Goal: Task Accomplishment & Management: Manage account settings

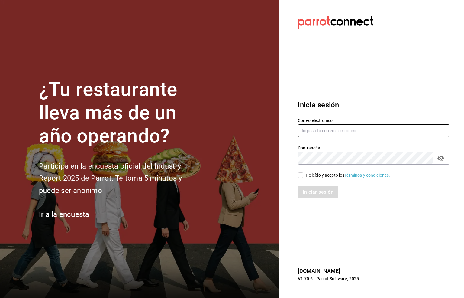
click at [311, 130] on input "text" at bounding box center [374, 130] width 152 height 13
type input "[EMAIL_ADDRESS][DOMAIN_NAME]"
click at [299, 174] on input "He leído y acepto los Términos y condiciones." at bounding box center [300, 174] width 5 height 5
checkbox input "true"
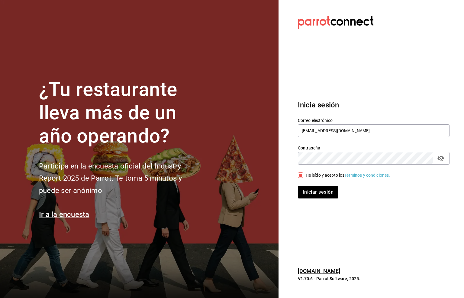
click at [440, 158] on icon "passwordField" at bounding box center [441, 158] width 7 height 7
click at [320, 191] on button "Iniciar sesión" at bounding box center [318, 192] width 41 height 13
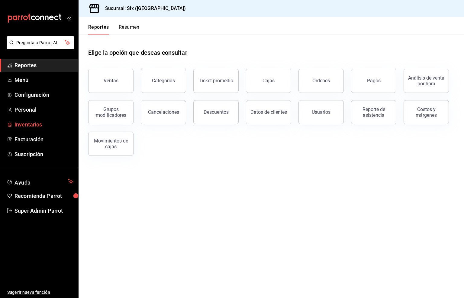
click at [28, 123] on span "Inventarios" at bounding box center [44, 124] width 59 height 8
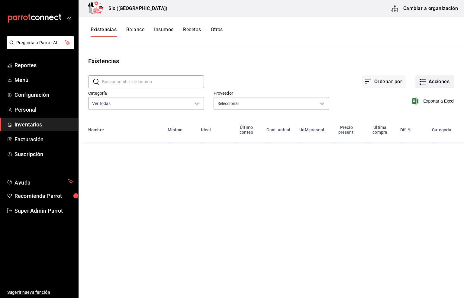
type input "62b17c37-f60d-4dfd-95df-6f2e64375c42,455b7f24-890b-4f53-bb8c-d0a7af9ed82a,fd435…"
click at [432, 80] on button "Acciones" at bounding box center [435, 81] width 39 height 13
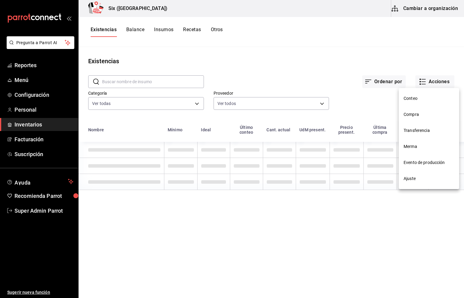
click at [411, 114] on span "Compra" at bounding box center [429, 114] width 51 height 6
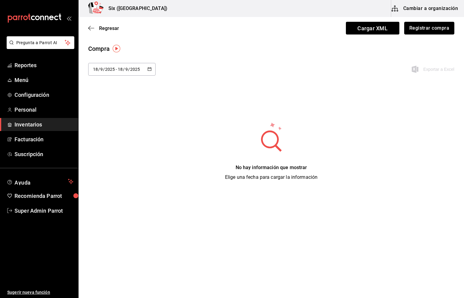
click at [425, 28] on button "Registrar compra" at bounding box center [430, 28] width 50 height 13
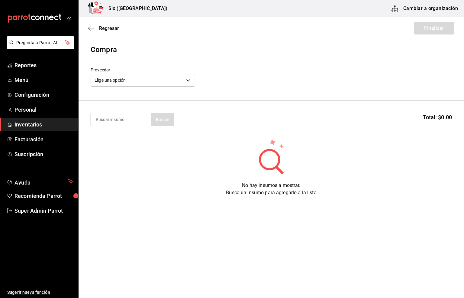
click at [121, 122] on input at bounding box center [121, 119] width 60 height 13
type input "red"
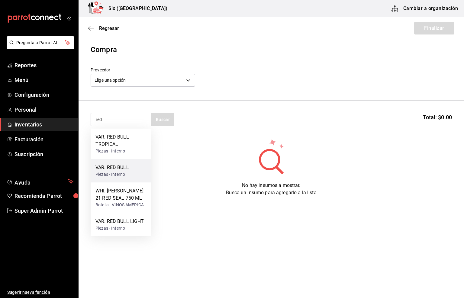
click at [112, 170] on div "VAR. RED BULL" at bounding box center [113, 167] width 34 height 7
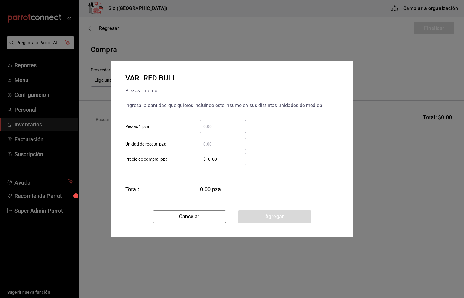
click at [210, 144] on input "​ Unidad de receta: pza" at bounding box center [223, 143] width 46 height 7
type input "72"
click at [220, 156] on input "$10.00" at bounding box center [223, 158] width 46 height 7
type input "$32.47"
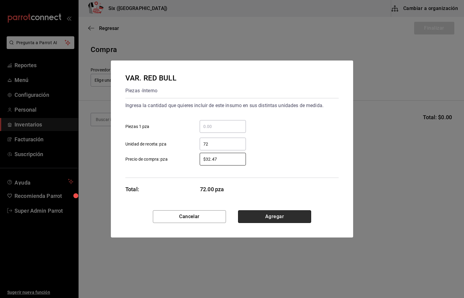
click at [284, 212] on button "Agregar" at bounding box center [274, 216] width 73 height 13
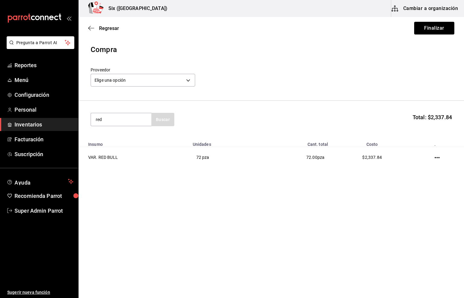
type input "red"
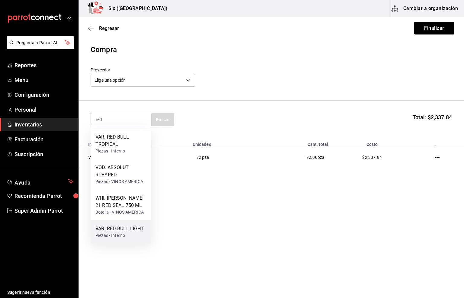
click at [118, 232] on div "Piezas - Interno" at bounding box center [120, 235] width 49 height 6
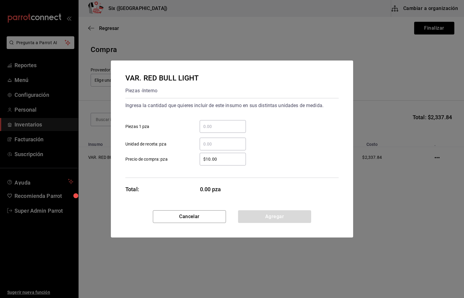
click at [214, 144] on input "​ Unidad de receta: pza" at bounding box center [223, 143] width 46 height 7
type input "24"
click at [225, 156] on input "$10.00" at bounding box center [223, 158] width 46 height 7
type input "$32.47"
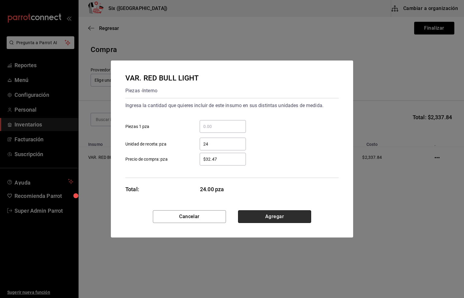
click at [258, 216] on button "Agregar" at bounding box center [274, 216] width 73 height 13
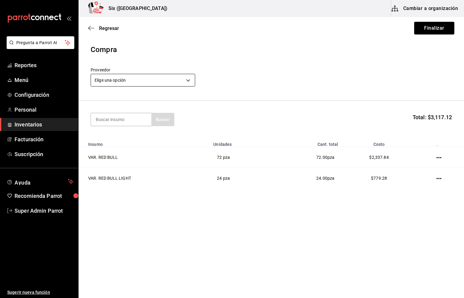
click at [118, 80] on body "Pregunta a Parrot AI Reportes Menú Configuración Personal Inventarios Facturaci…" at bounding box center [232, 132] width 464 height 264
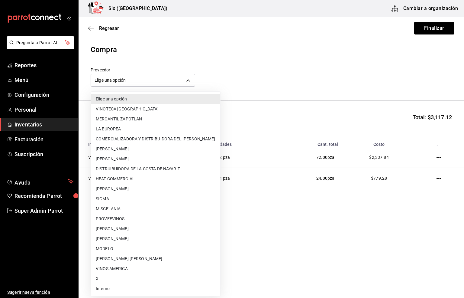
click at [177, 138] on li "COMERCIALIZADORA Y DISTRIBUIDORA DEL NAYAR" at bounding box center [155, 139] width 129 height 10
type input "24325d71-e2b2-49b8-a97c-383c3154fff7"
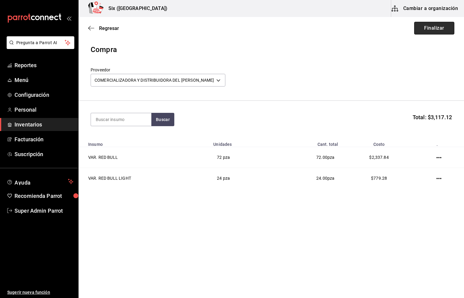
click at [437, 28] on button "Finalizar" at bounding box center [435, 28] width 40 height 13
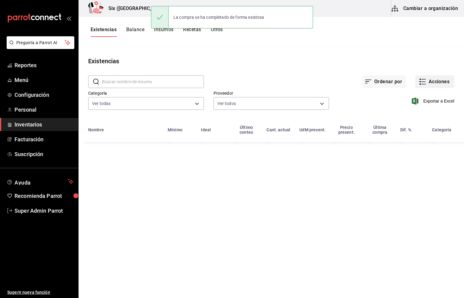
click at [428, 79] on button "Acciones" at bounding box center [435, 81] width 39 height 13
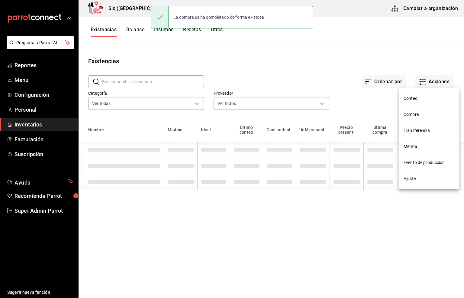
click at [409, 114] on span "Compra" at bounding box center [429, 114] width 51 height 6
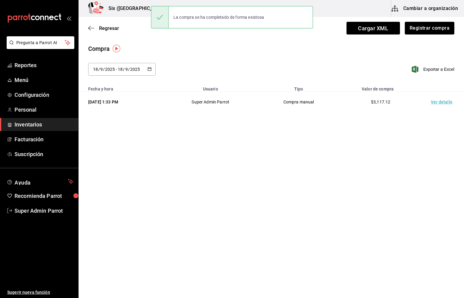
click at [440, 105] on td "Ver detalle" at bounding box center [443, 102] width 42 height 21
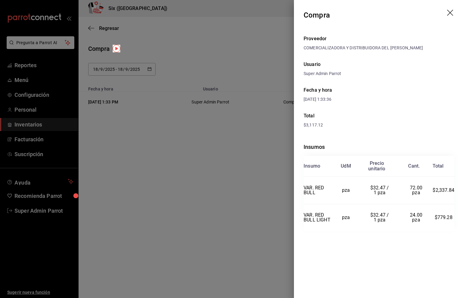
click at [449, 12] on icon "drag" at bounding box center [450, 13] width 7 height 7
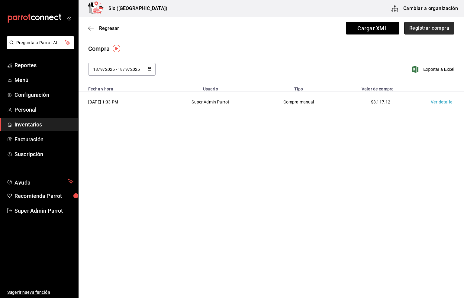
click at [422, 27] on button "Registrar compra" at bounding box center [430, 28] width 50 height 13
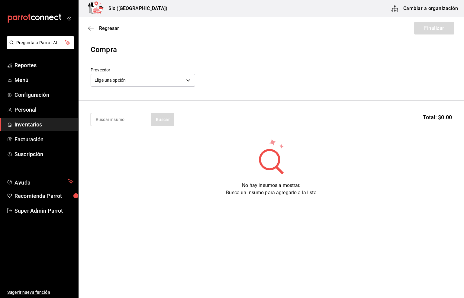
click at [98, 116] on input at bounding box center [121, 119] width 60 height 13
type input "dom"
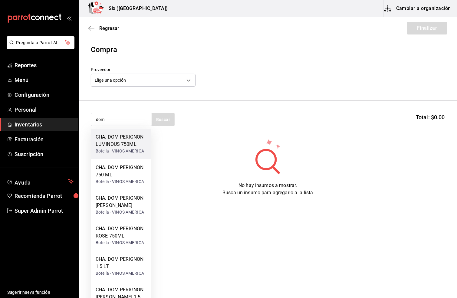
click at [110, 146] on div "CHA. DOM PERIGNON LUMINOUS 750ML" at bounding box center [121, 140] width 51 height 15
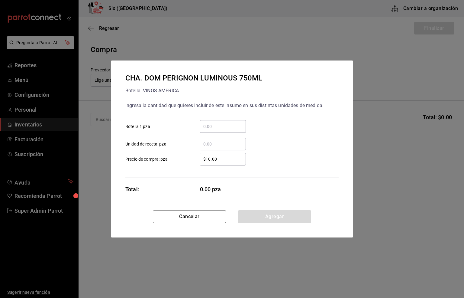
click at [212, 128] on input "​ Botella 1 pza" at bounding box center [223, 126] width 46 height 7
type input "1"
click at [218, 160] on input "$10.00" at bounding box center [223, 158] width 46 height 7
click at [218, 159] on input "$10.00" at bounding box center [223, 158] width 46 height 7
type input "$5,430.17"
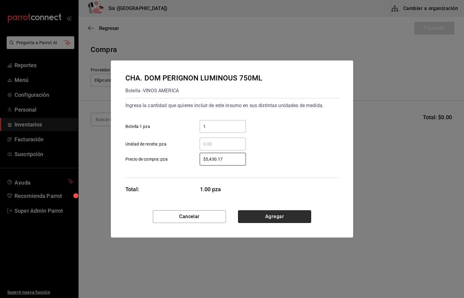
click at [267, 217] on button "Agregar" at bounding box center [274, 216] width 73 height 13
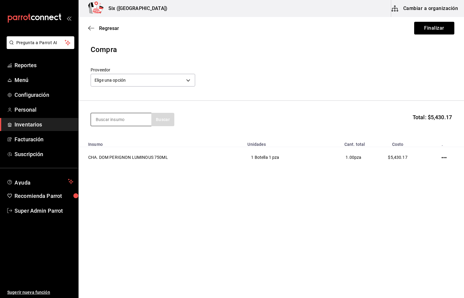
click at [105, 113] on input at bounding box center [121, 119] width 60 height 13
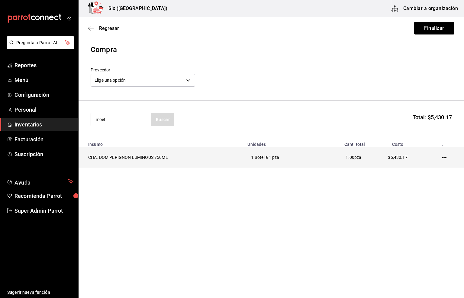
type input "moet"
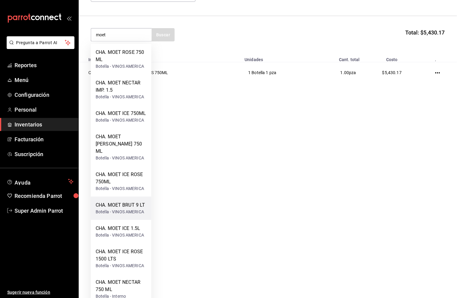
scroll to position [91, 0]
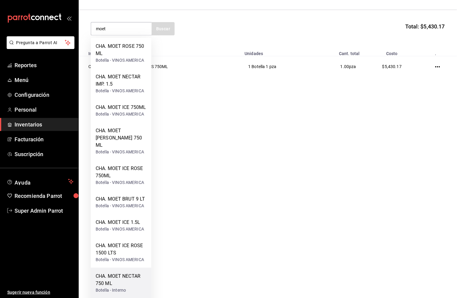
click at [123, 272] on div "CHA. MOET NECTAR 750 ML" at bounding box center [121, 279] width 51 height 15
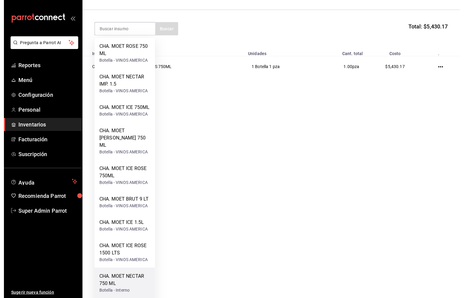
scroll to position [0, 0]
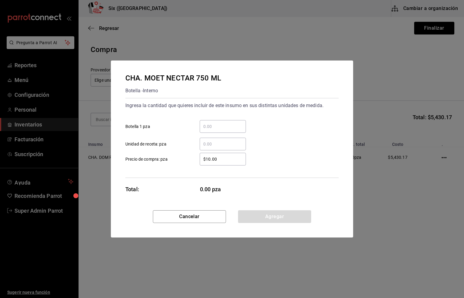
click at [207, 125] on input "​ Botella 1 pza" at bounding box center [223, 126] width 46 height 7
type input "3"
click at [219, 160] on input "$10.00" at bounding box center [223, 158] width 46 height 7
type input "$1,212.66"
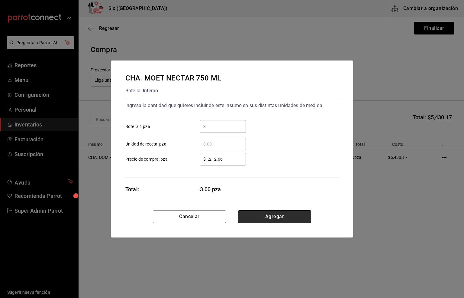
click at [266, 214] on button "Agregar" at bounding box center [274, 216] width 73 height 13
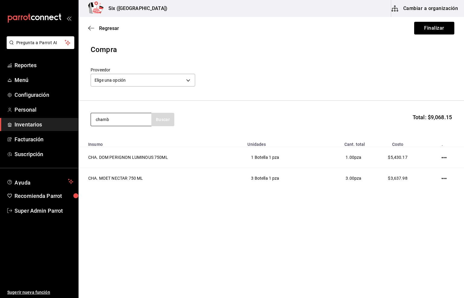
type input "chamb"
click at [125, 142] on div "CHA. VE. CHAMBRULE 750 ML" at bounding box center [121, 140] width 51 height 15
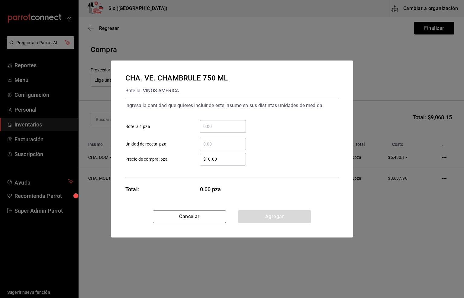
click at [212, 125] on input "​ Botella 1 pza" at bounding box center [223, 126] width 46 height 7
type input "8"
click at [220, 157] on input "$10.00" at bounding box center [223, 158] width 46 height 7
type input "$137.23"
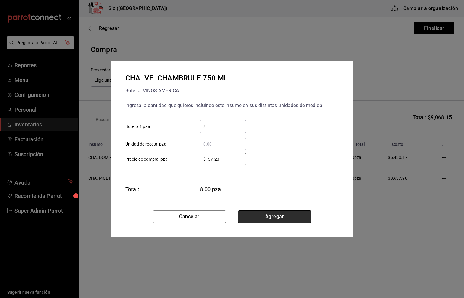
click at [259, 215] on button "Agregar" at bounding box center [274, 216] width 73 height 13
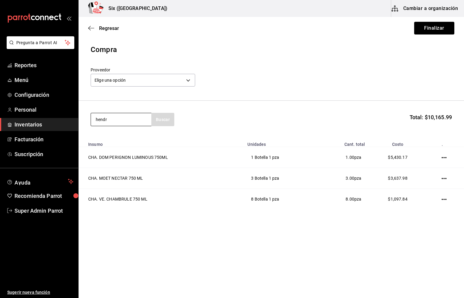
type input "hendr"
click at [116, 142] on div "GIN. HENDRICKS 750 ML" at bounding box center [121, 140] width 51 height 15
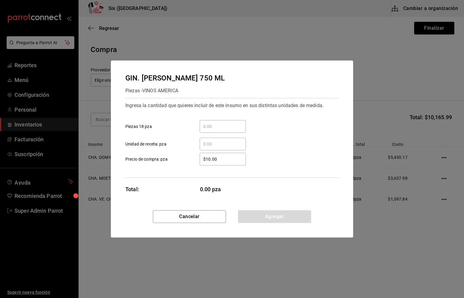
click at [223, 127] on input "​ Piezas 18 pza" at bounding box center [223, 126] width 46 height 7
type input "1"
click at [217, 161] on input "$10.00" at bounding box center [223, 158] width 46 height 7
type input "$637.93"
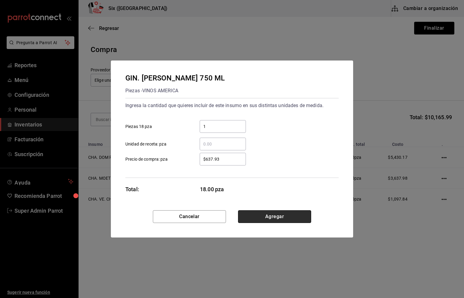
click at [266, 215] on button "Agregar" at bounding box center [274, 216] width 73 height 13
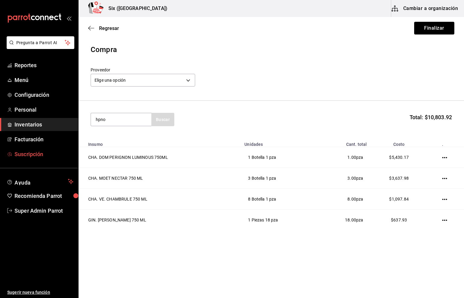
type input "hpno"
click at [109, 141] on div "Piezas - VINOS AMERICA" at bounding box center [120, 144] width 48 height 6
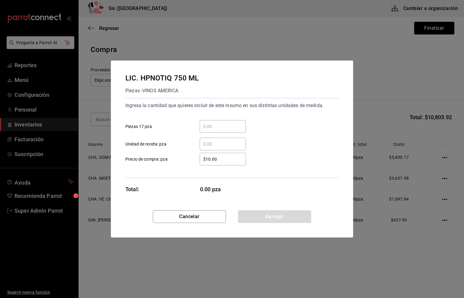
click at [212, 128] on input "​ Piezas 17 pza" at bounding box center [223, 126] width 46 height 7
type input "6"
click at [217, 162] on input "$10.00" at bounding box center [223, 158] width 46 height 7
type input "$465.52"
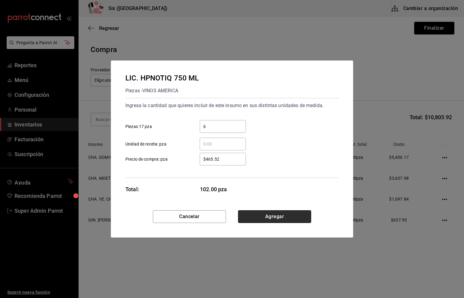
click at [272, 215] on button "Agregar" at bounding box center [274, 216] width 73 height 13
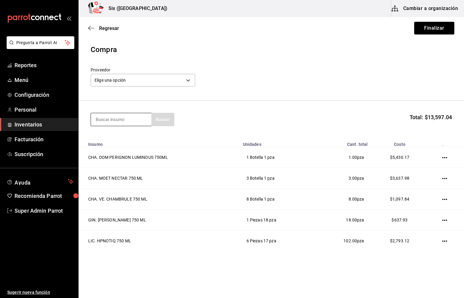
click at [121, 117] on input at bounding box center [121, 119] width 60 height 13
type input "havan"
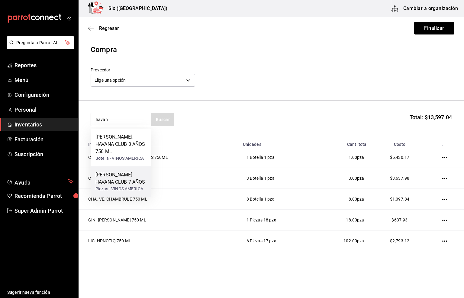
click at [125, 171] on div "RON. HAVANA CLUB 7 AÑOS" at bounding box center [121, 178] width 51 height 15
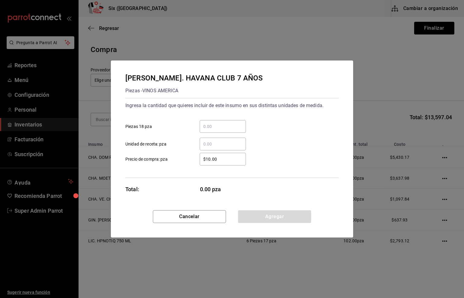
click at [206, 126] on input "​ Piezas 18 pza" at bounding box center [223, 126] width 46 height 7
type input "1"
click at [218, 158] on input "$10.00" at bounding box center [223, 158] width 46 height 7
type input "$242.24"
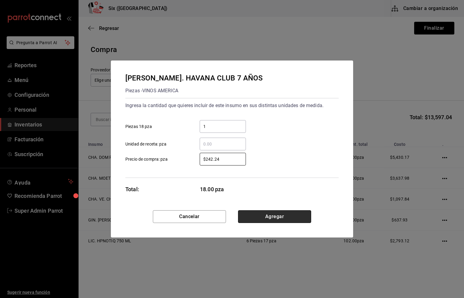
click at [274, 218] on button "Agregar" at bounding box center [274, 216] width 73 height 13
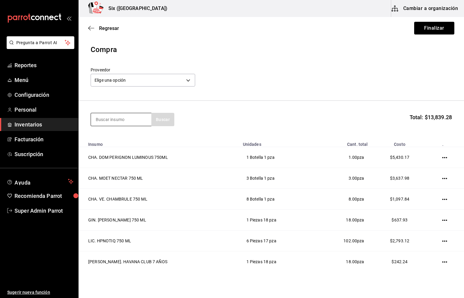
click at [110, 116] on input at bounding box center [121, 119] width 60 height 13
type input "zaca"
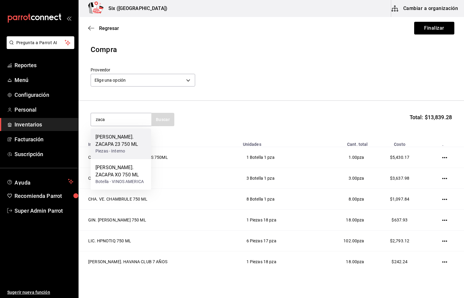
click at [125, 143] on div "RON. ZACAPA 23 750 ML" at bounding box center [121, 140] width 51 height 15
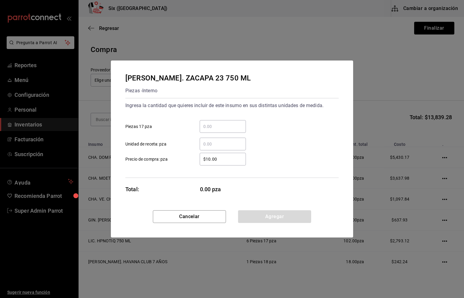
click at [210, 127] on input "​ Piezas 17 pza" at bounding box center [223, 126] width 46 height 7
type input "2"
click at [219, 160] on input "$10.00" at bounding box center [223, 158] width 46 height 7
type input "$1,076.25"
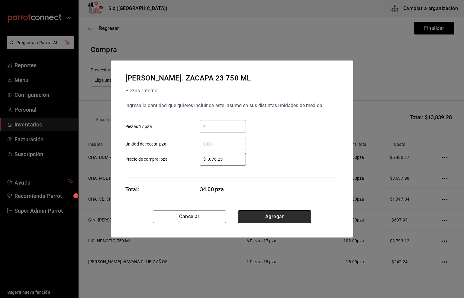
click at [253, 215] on button "Agregar" at bounding box center [274, 216] width 73 height 13
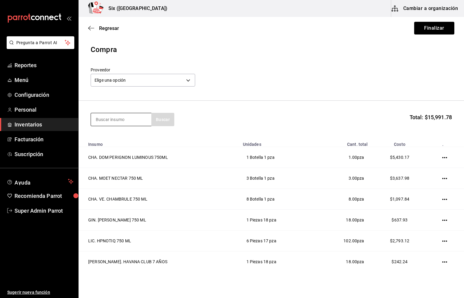
click at [97, 116] on input at bounding box center [121, 119] width 60 height 13
type input "1800 c"
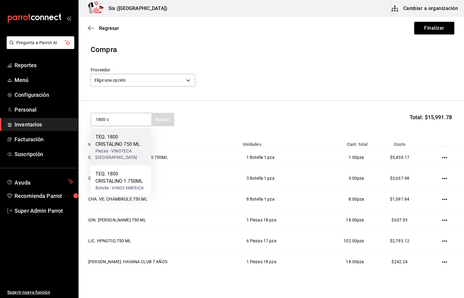
click at [123, 151] on div "Piezas - VINOTECA MEXICO" at bounding box center [121, 154] width 51 height 13
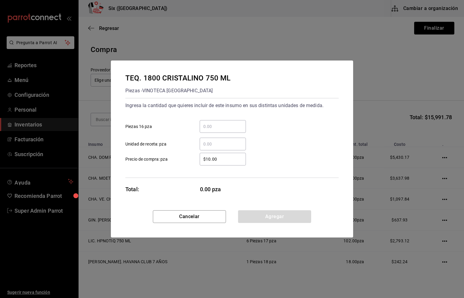
click at [209, 125] on input "​ Piezas 16 pza" at bounding box center [223, 126] width 46 height 7
type input "6"
click at [220, 159] on input "$10.00" at bounding box center [223, 158] width 46 height 7
type input "$560.57"
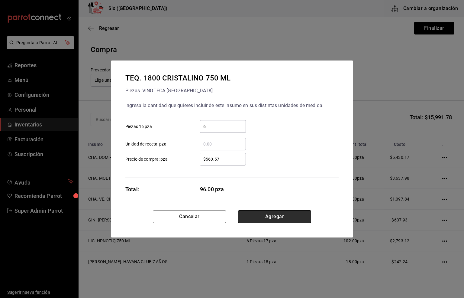
click at [266, 214] on button "Agregar" at bounding box center [274, 216] width 73 height 13
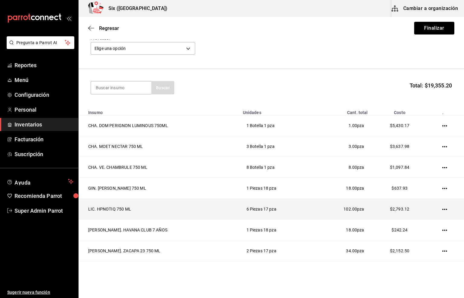
scroll to position [70, 0]
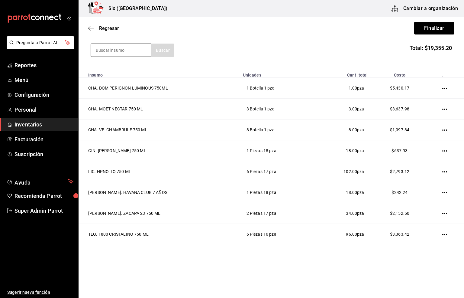
click at [110, 47] on input at bounding box center [121, 50] width 60 height 13
type input "1800 r"
click at [127, 70] on div "TEQ. 1800 REPOSADO750 ML" at bounding box center [121, 70] width 51 height 15
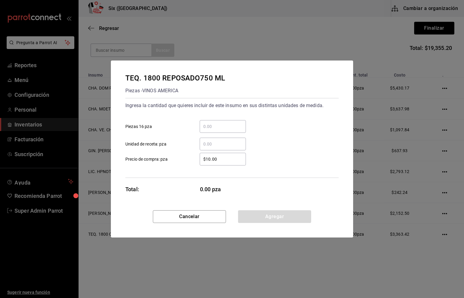
click at [218, 123] on input "​ Piezas 16 pza" at bounding box center [223, 126] width 46 height 7
type input "1"
click at [218, 158] on input "$10.00" at bounding box center [223, 158] width 46 height 7
type input "$405.03"
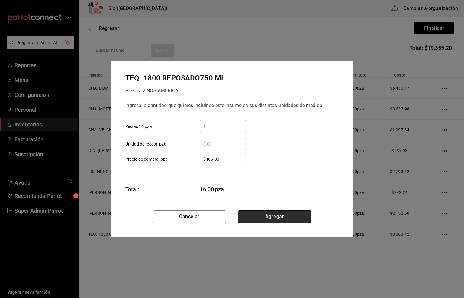
click at [276, 216] on button "Agregar" at bounding box center [274, 216] width 73 height 13
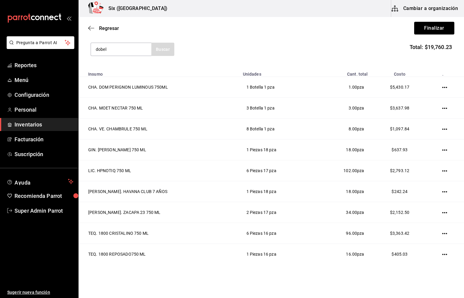
type input "dobel"
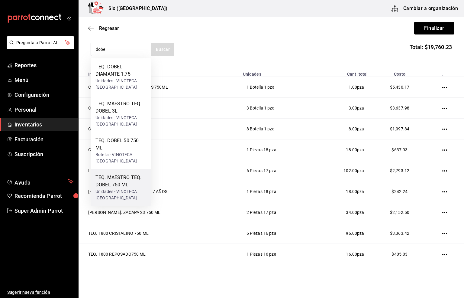
click at [118, 188] on div "Unidades - VINOTECA MEXICO" at bounding box center [121, 194] width 51 height 13
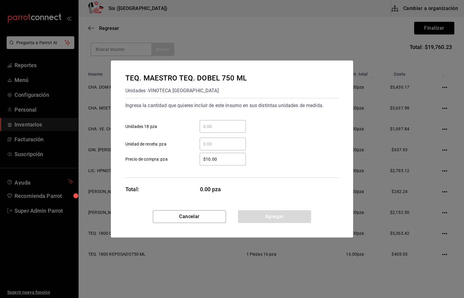
click at [206, 126] on input "​ Unidades 18 pza" at bounding box center [223, 126] width 46 height 7
type input "25"
click at [221, 159] on input "$10.00" at bounding box center [223, 158] width 46 height 7
type input "$504.31"
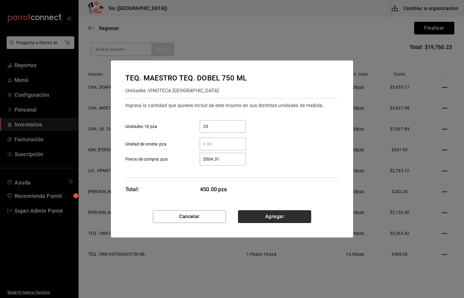
click at [268, 219] on button "Agregar" at bounding box center [274, 216] width 73 height 13
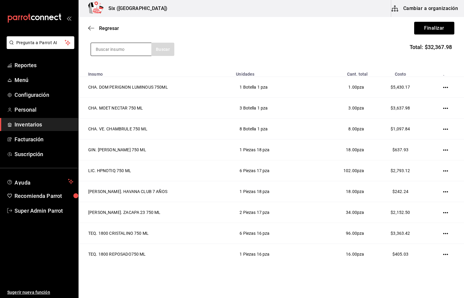
click at [111, 47] on input at bounding box center [121, 49] width 60 height 13
click at [125, 48] on input "herradura ul" at bounding box center [121, 49] width 60 height 13
type input "herradura pl"
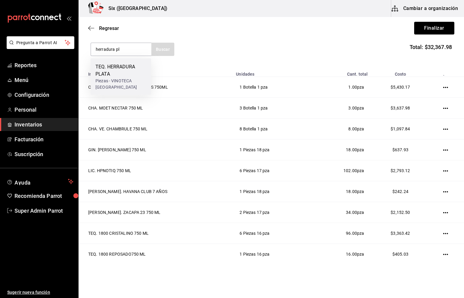
click at [120, 71] on div "TEQ. HERRADURA PLATA" at bounding box center [121, 70] width 51 height 15
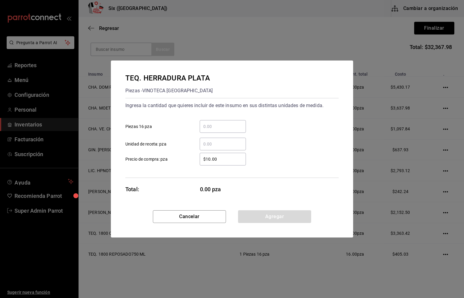
click at [217, 126] on input "​ Piezas 16 pza" at bounding box center [223, 126] width 46 height 7
type input "3"
click at [218, 162] on input "$10.00" at bounding box center [223, 158] width 46 height 7
type input "$379.31"
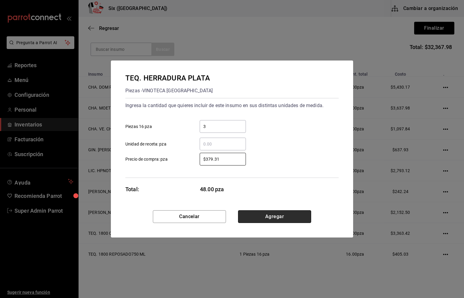
click at [266, 217] on button "Agregar" at bounding box center [274, 216] width 73 height 13
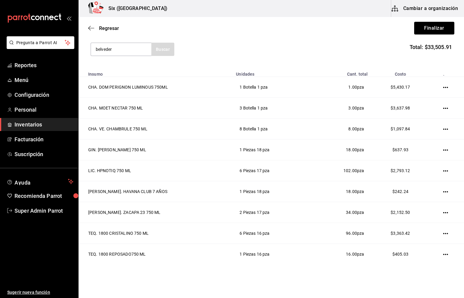
type input "belveder"
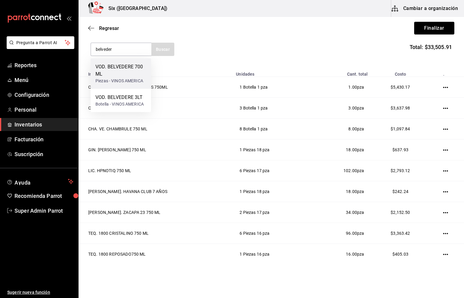
click at [125, 64] on div "VOD. BELVEDERE 700 ML" at bounding box center [121, 70] width 51 height 15
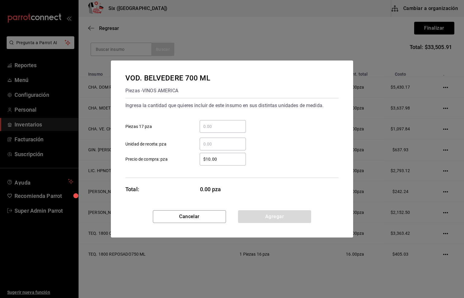
click at [211, 127] on input "​ Piezas 17 pza" at bounding box center [223, 126] width 46 height 7
type input "2"
click at [218, 158] on input "$10.00" at bounding box center [223, 158] width 46 height 7
type input "$601.17"
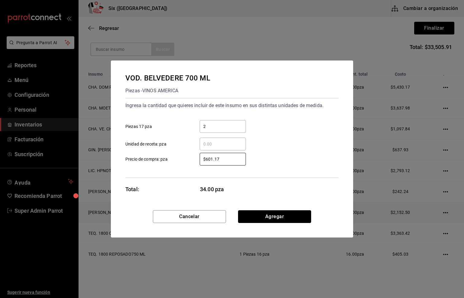
click at [262, 218] on button "Agregar" at bounding box center [274, 216] width 73 height 13
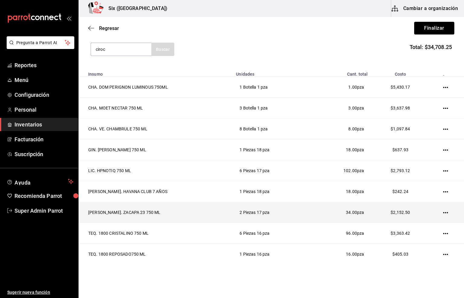
type input "ciroc"
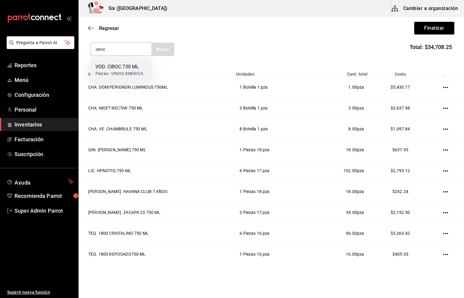
click at [122, 66] on div "VOD. CIROC 750 ML" at bounding box center [120, 66] width 48 height 7
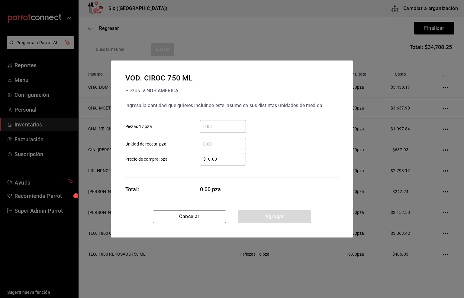
click at [210, 124] on input "​ Piezas 17 pza" at bounding box center [223, 126] width 46 height 7
type input "3"
click at [219, 157] on input "$10.00" at bounding box center [223, 158] width 46 height 7
type input "$688.19"
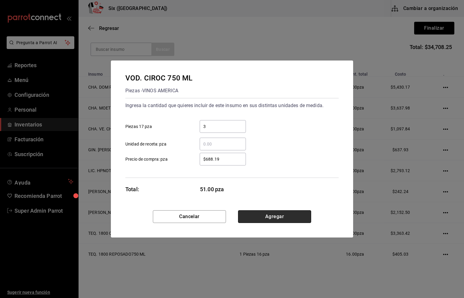
click at [268, 214] on button "Agregar" at bounding box center [274, 216] width 73 height 13
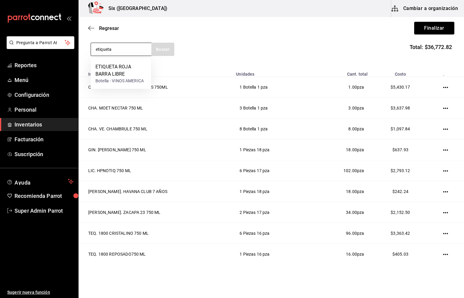
drag, startPoint x: 117, startPoint y: 46, endPoint x: 90, endPoint y: 49, distance: 27.1
click at [91, 49] on div "etiqueta" at bounding box center [121, 49] width 61 height 13
type input "black"
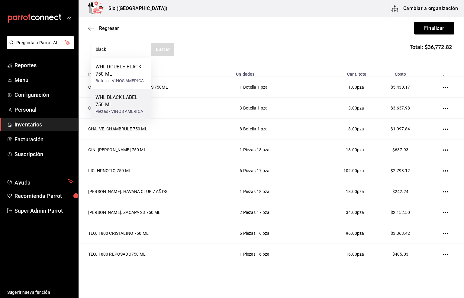
click at [120, 101] on div "WHI. BLACK LABEL 750 ML" at bounding box center [121, 101] width 51 height 15
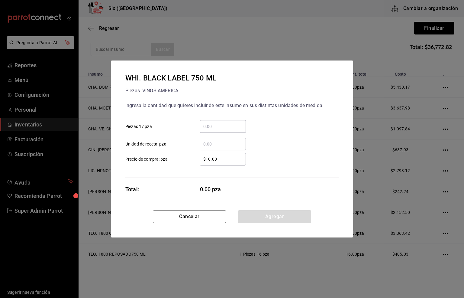
click at [208, 125] on input "​ Piezas 17 pza" at bounding box center [223, 126] width 46 height 7
type input "6"
click at [221, 161] on input "$10.00" at bounding box center [223, 158] width 46 height 7
type input "$719.83"
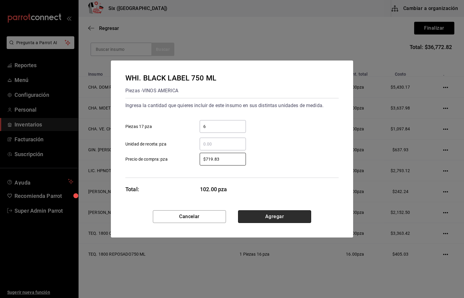
click at [263, 218] on button "Agregar" at bounding box center [274, 216] width 73 height 13
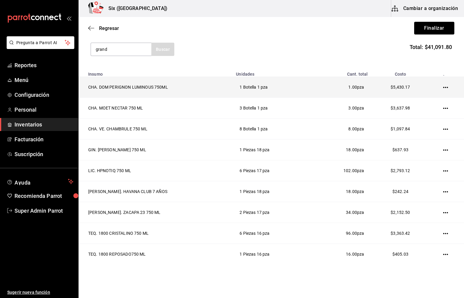
type input "grand"
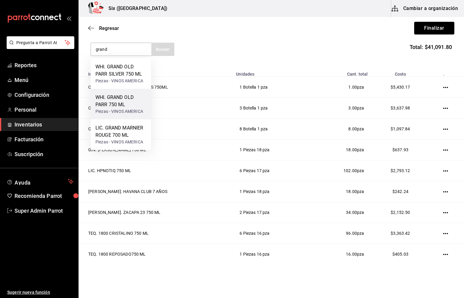
click at [113, 103] on div "WHI. GRAND OLD PARR 750 ML" at bounding box center [121, 101] width 51 height 15
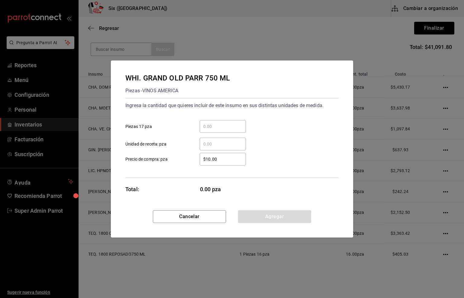
click at [209, 127] on input "​ Piezas 17 pza" at bounding box center [223, 126] width 46 height 7
type input "1"
click at [220, 159] on input "$10.00" at bounding box center [223, 158] width 46 height 7
type input "$512.93"
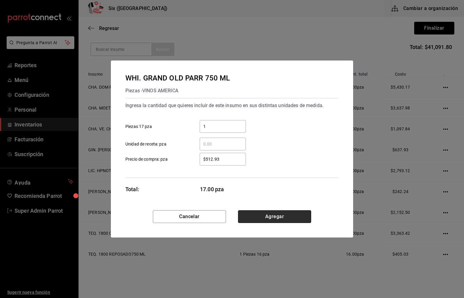
click at [275, 218] on button "Agregar" at bounding box center [274, 216] width 73 height 13
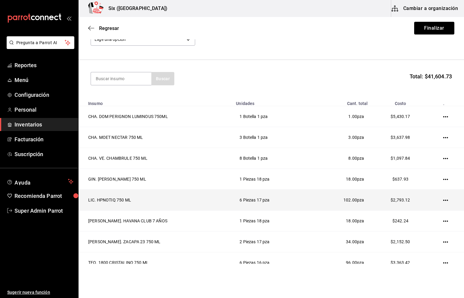
scroll to position [0, 0]
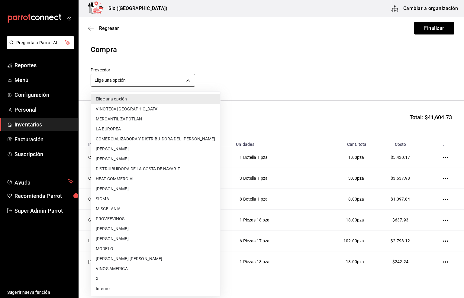
click at [107, 81] on body "Pregunta a Parrot AI Reportes Menú Configuración Personal Inventarios Facturaci…" at bounding box center [232, 132] width 464 height 264
click at [125, 121] on li "MERCANTIL ZAPOTLAN" at bounding box center [155, 119] width 129 height 10
type input "455b7f24-890b-4f53-bb8c-d0a7af9ed82a"
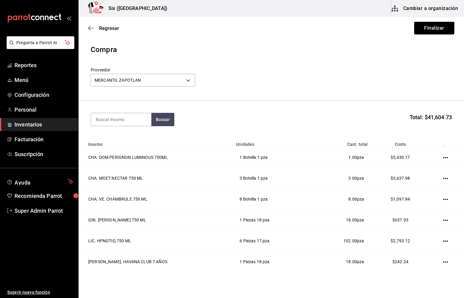
drag, startPoint x: 354, startPoint y: 84, endPoint x: 322, endPoint y: 93, distance: 32.9
click at [354, 83] on div "Proveedor MERCANTIL ZAPOTLAN 455b7f24-890b-4f53-bb8c-d0a7af9ed82a" at bounding box center [272, 77] width 362 height 21
click at [282, 87] on div "Proveedor MERCANTIL ZAPOTLAN 455b7f24-890b-4f53-bb8c-d0a7af9ed82a" at bounding box center [272, 77] width 362 height 21
click at [419, 28] on button "Finalizar" at bounding box center [435, 28] width 40 height 13
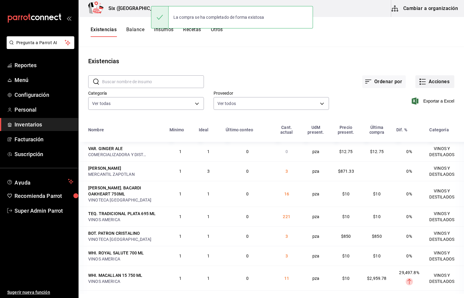
click at [434, 82] on button "Acciones" at bounding box center [435, 81] width 39 height 13
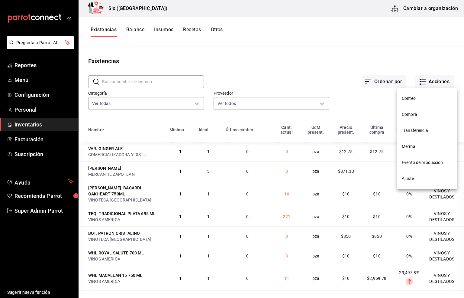
click at [408, 113] on span "Compra" at bounding box center [427, 114] width 51 height 6
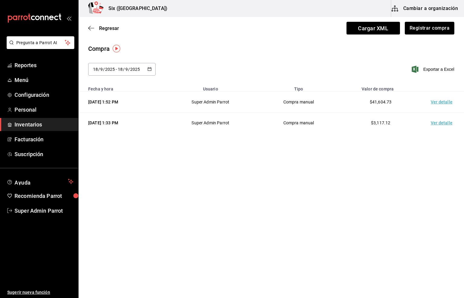
click at [445, 103] on td "Ver detalle" at bounding box center [443, 102] width 42 height 21
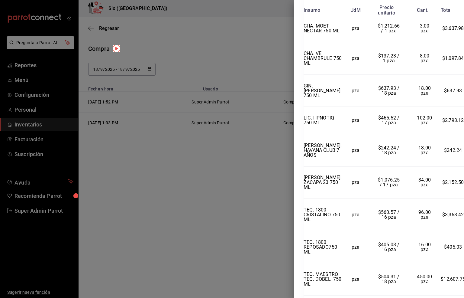
scroll to position [200, 0]
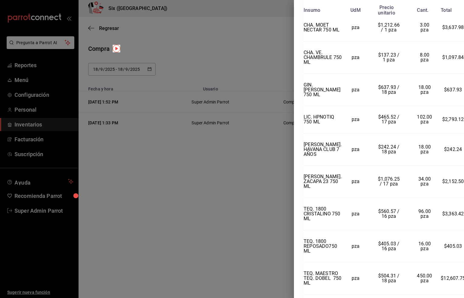
click at [462, 293] on div "Compra Proveedor MERCANTIL ZAPOTLAN Usuario Super Admin Parrot Fecha y hora 18/…" at bounding box center [379, 149] width 170 height 298
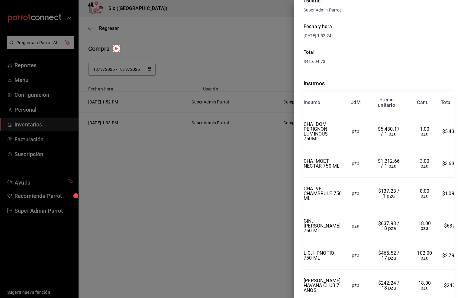
scroll to position [0, 0]
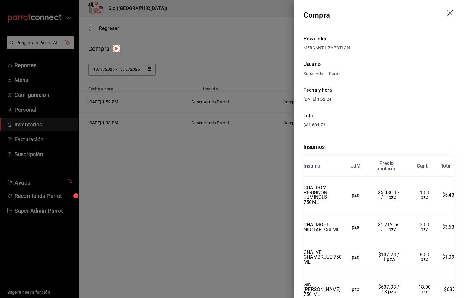
click at [447, 14] on icon "drag" at bounding box center [450, 13] width 7 height 7
